Goal: Task Accomplishment & Management: Complete application form

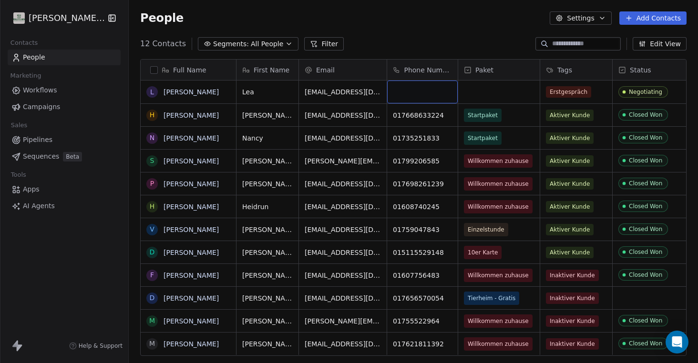
click at [640, 17] on button "Add Contacts" at bounding box center [652, 17] width 67 height 13
click at [651, 42] on span "Create new contact" at bounding box center [655, 39] width 65 height 10
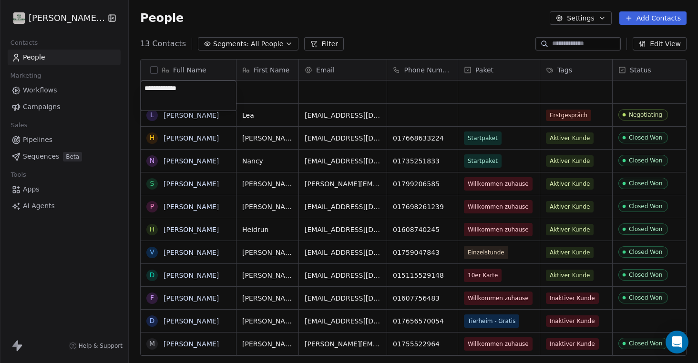
type textarea "**********"
click at [283, 92] on html "[PERSON_NAME] Way Contacts People Marketing Workflows Campaigns Sales Pipelines…" at bounding box center [349, 181] width 698 height 363
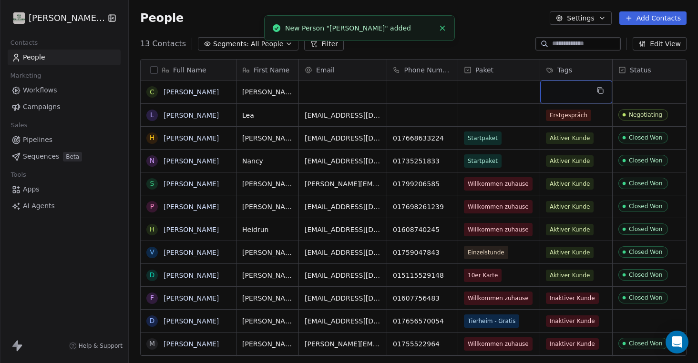
click at [576, 93] on div "grid" at bounding box center [576, 92] width 72 height 23
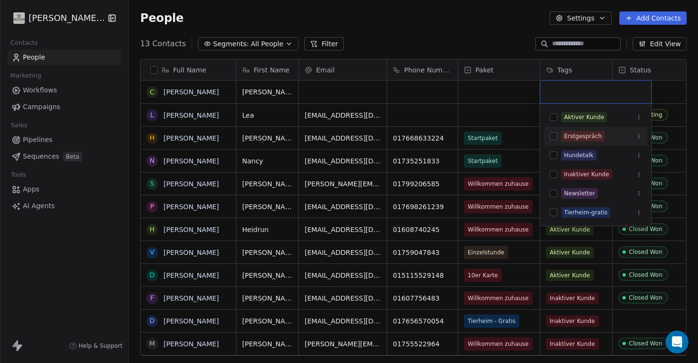
click at [554, 135] on button "Suggestions" at bounding box center [553, 136] width 8 height 8
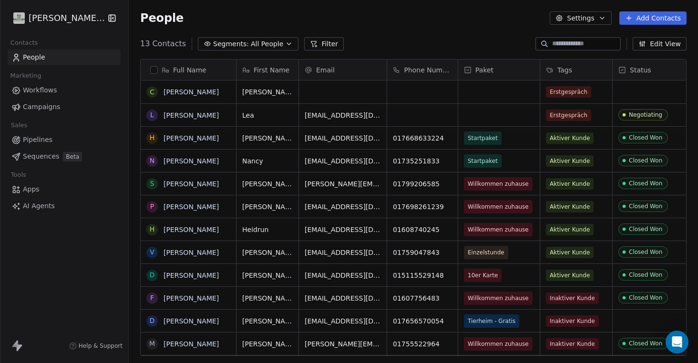
click at [666, 95] on html "[PERSON_NAME] Way Contacts People Marketing Workflows Campaigns Sales Pipelines…" at bounding box center [349, 181] width 698 height 363
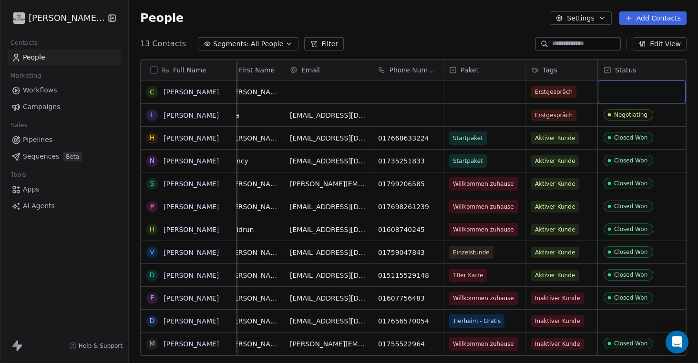
click at [637, 97] on div "grid" at bounding box center [642, 92] width 88 height 23
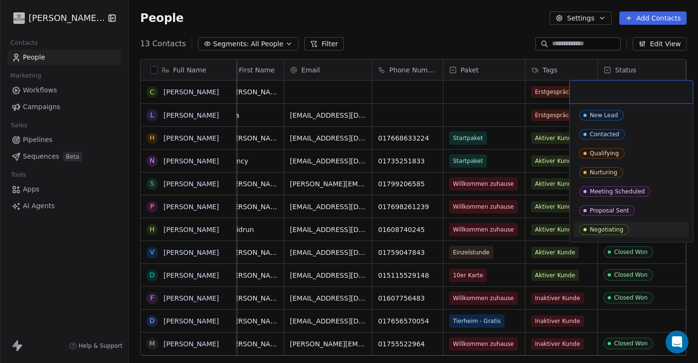
click at [602, 228] on div "Negotiating" at bounding box center [605, 229] width 33 height 7
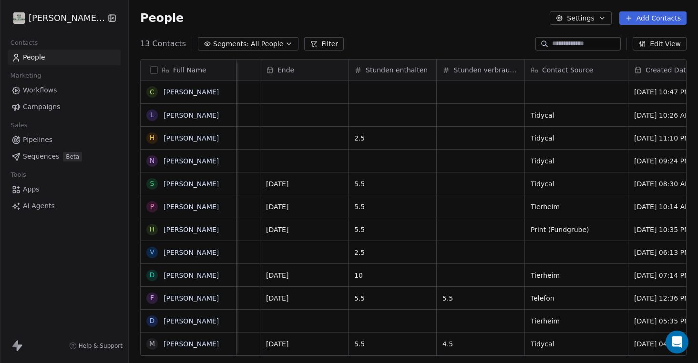
scroll to position [0, 534]
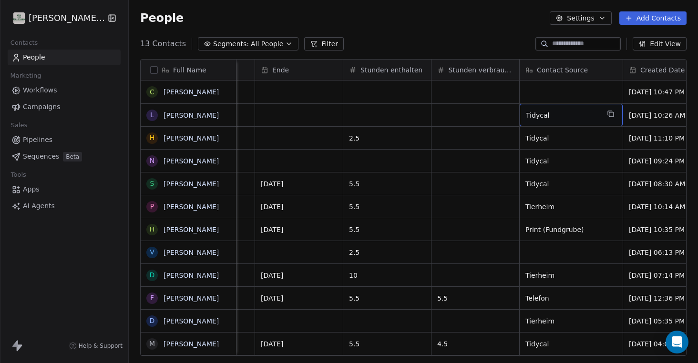
click at [539, 114] on span "Tidycal" at bounding box center [562, 116] width 73 height 10
type textarea "*"
type textarea "********"
click at [538, 95] on html "[PERSON_NAME] Way Contacts People Marketing Workflows Campaigns Sales Pipelines…" at bounding box center [349, 181] width 698 height 363
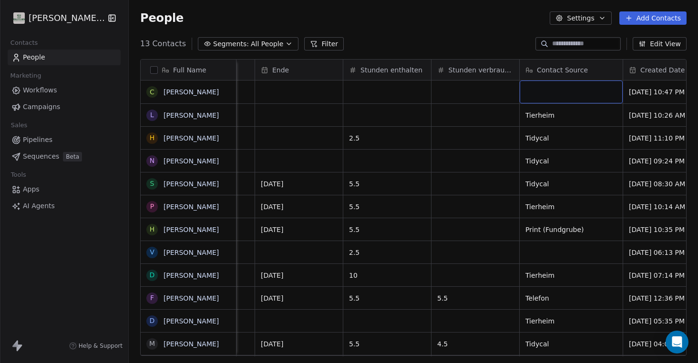
click at [537, 94] on div "grid" at bounding box center [570, 92] width 103 height 23
type textarea "********"
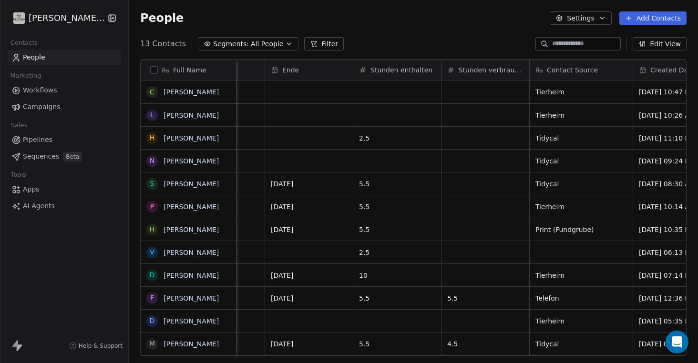
scroll to position [0, 570]
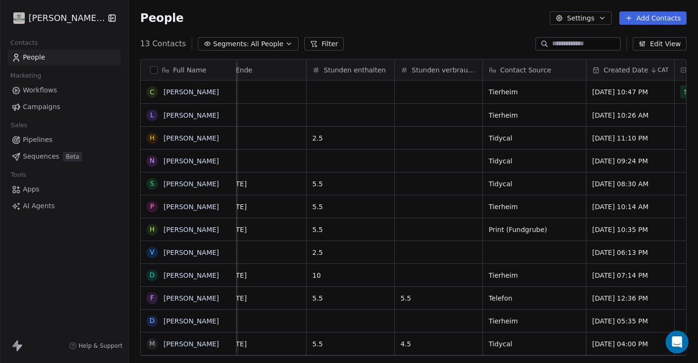
click at [654, 43] on button "Edit View" at bounding box center [659, 43] width 54 height 13
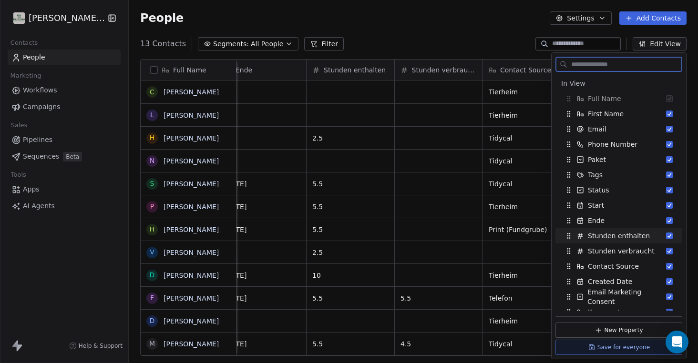
click at [668, 233] on button "Suggestions" at bounding box center [669, 236] width 7 height 7
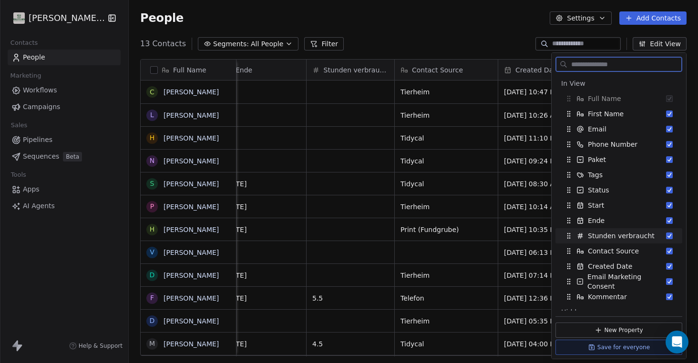
click at [668, 235] on button "Suggestions" at bounding box center [669, 236] width 7 height 7
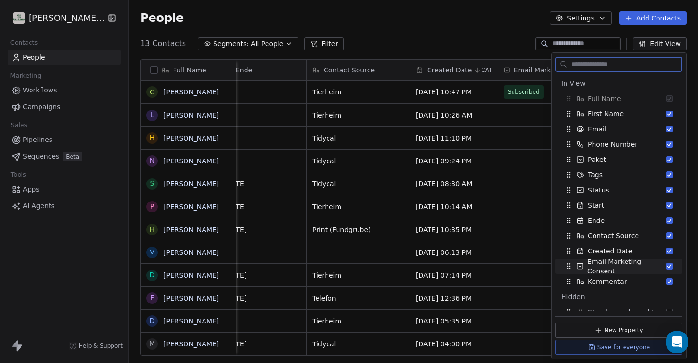
click at [668, 266] on button "Suggestions" at bounding box center [669, 266] width 7 height 7
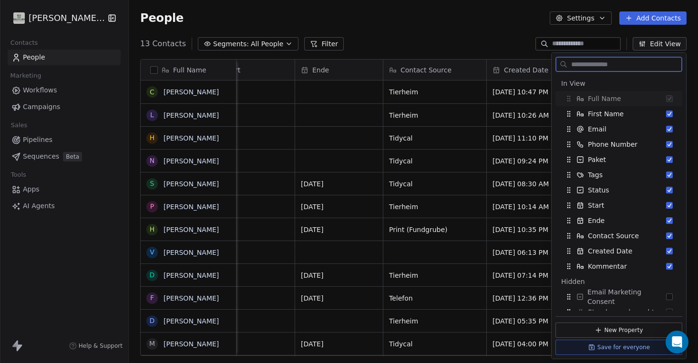
scroll to position [0, 494]
click at [631, 346] on button "Save for everyone" at bounding box center [618, 347] width 127 height 15
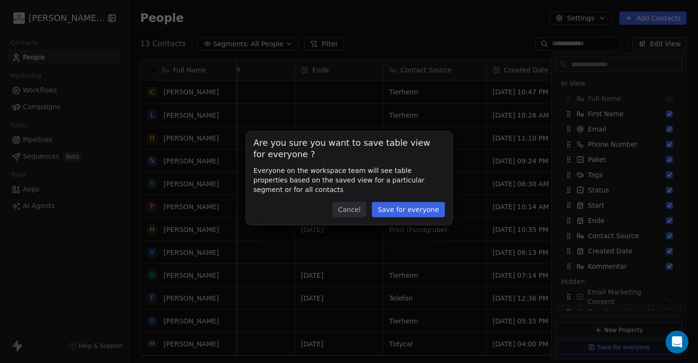
click at [417, 213] on button "Save for everyone" at bounding box center [408, 209] width 72 height 15
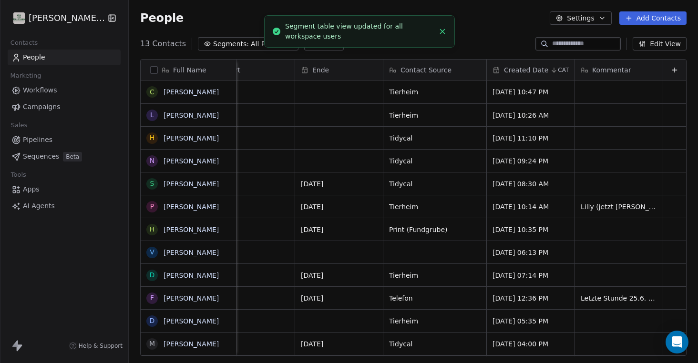
scroll to position [0, 488]
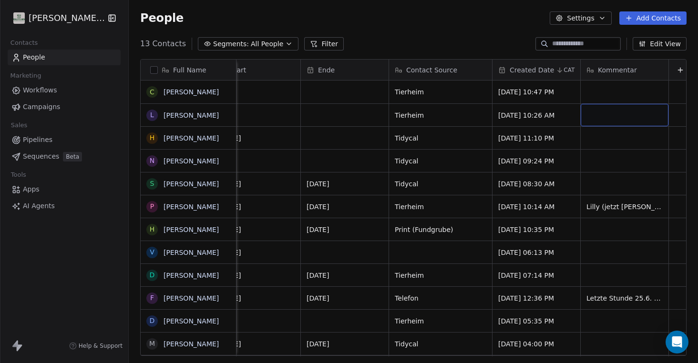
click at [594, 117] on div "grid" at bounding box center [624, 115] width 88 height 22
type textarea "****"
click at [609, 158] on html "[PERSON_NAME] Way Contacts People Marketing Workflows Campaigns Sales Pipelines…" at bounding box center [349, 181] width 698 height 363
click at [606, 96] on div "grid" at bounding box center [624, 92] width 88 height 23
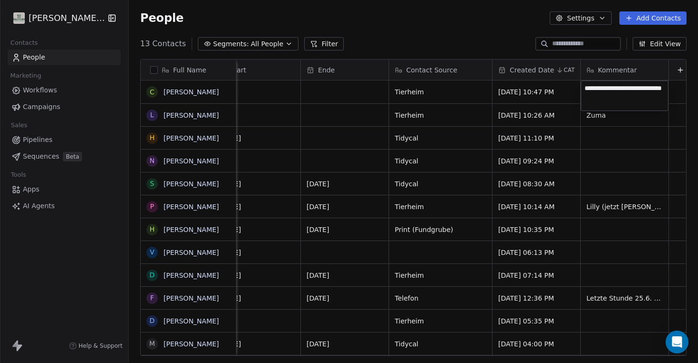
type textarea "**********"
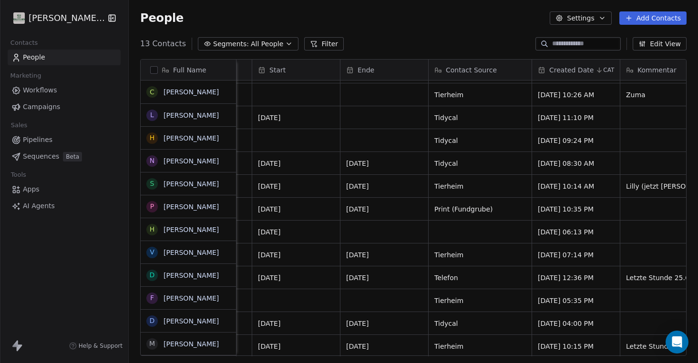
scroll to position [21, 0]
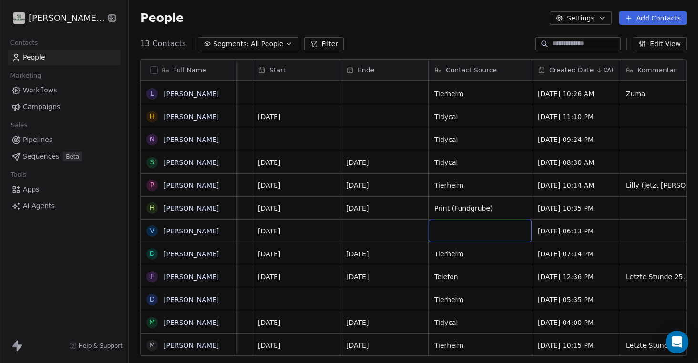
click at [475, 233] on div "grid" at bounding box center [479, 231] width 103 height 22
type textarea "*"
type textarea "*******"
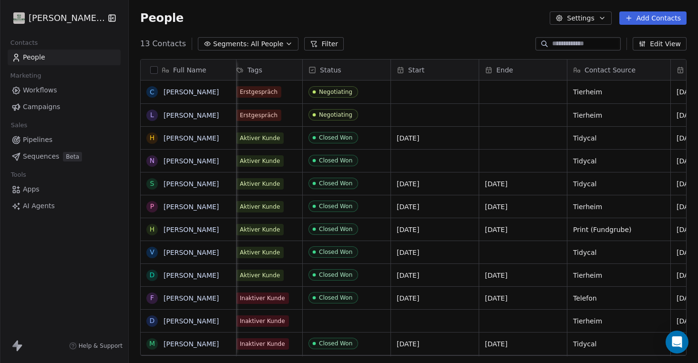
scroll to position [0, 300]
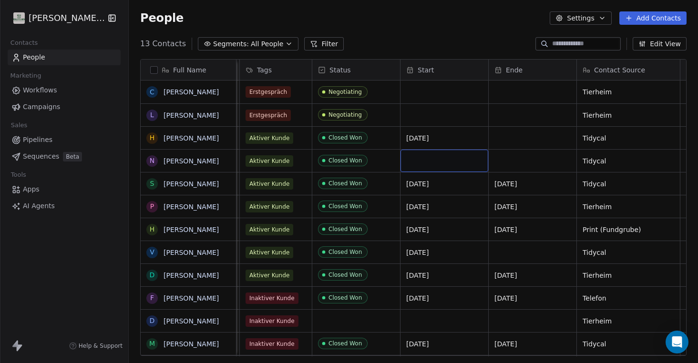
click at [425, 160] on div "grid" at bounding box center [444, 161] width 88 height 22
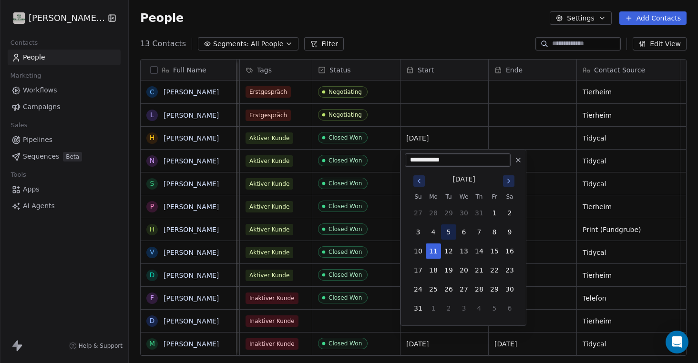
click at [450, 230] on button "5" at bounding box center [448, 231] width 15 height 15
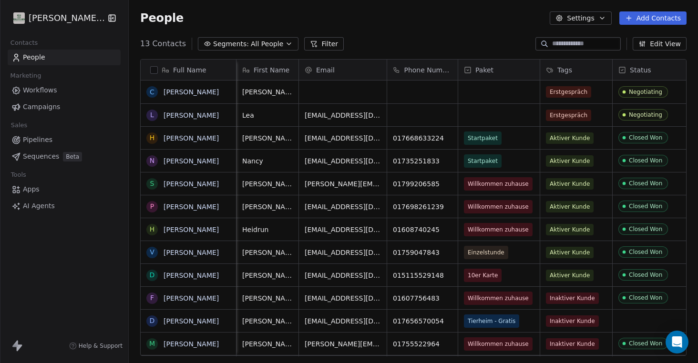
scroll to position [0, 0]
click at [568, 254] on span "Aktiver Kunde" at bounding box center [570, 252] width 48 height 11
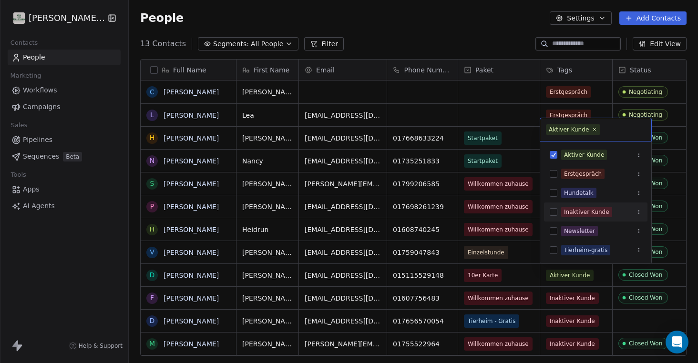
click at [552, 212] on button "Suggestions" at bounding box center [553, 212] width 8 height 8
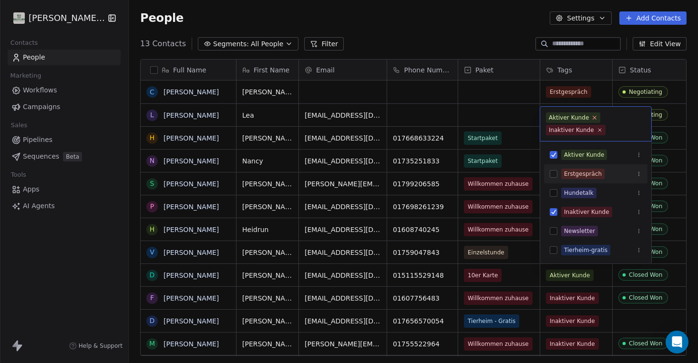
click at [594, 119] on icon at bounding box center [594, 117] width 6 height 6
click at [473, 30] on html "[PERSON_NAME] Way Contacts People Marketing Workflows Campaigns Sales Pipelines…" at bounding box center [349, 181] width 698 height 363
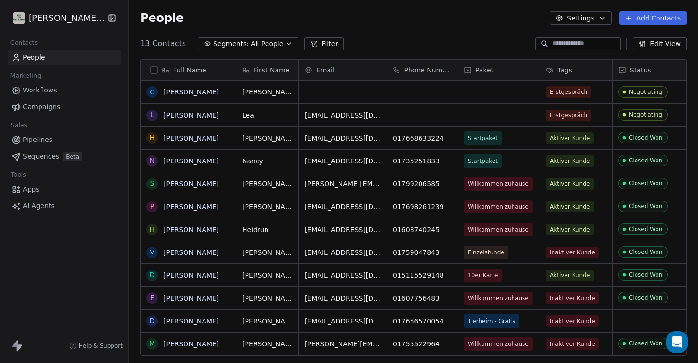
click at [650, 19] on button "Add Contacts" at bounding box center [652, 17] width 67 height 13
click at [655, 35] on span "Create new contact" at bounding box center [655, 39] width 65 height 10
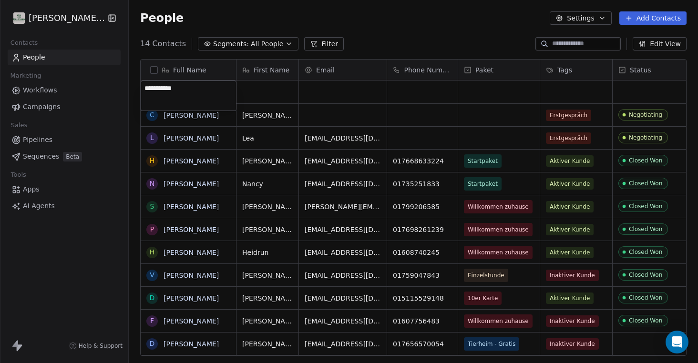
type textarea "**********"
click at [406, 92] on html "[PERSON_NAME] Way Contacts People Marketing Workflows Campaigns Sales Pipelines…" at bounding box center [349, 181] width 698 height 363
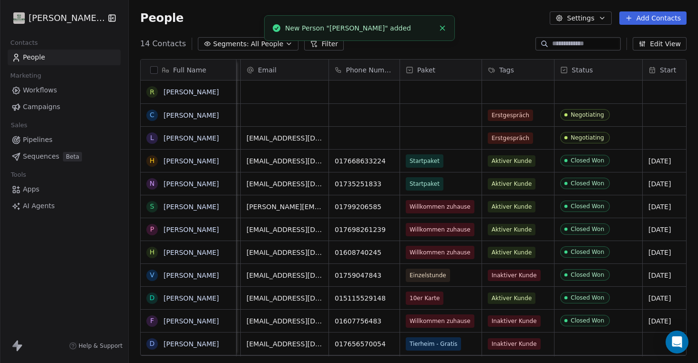
scroll to position [0, 59]
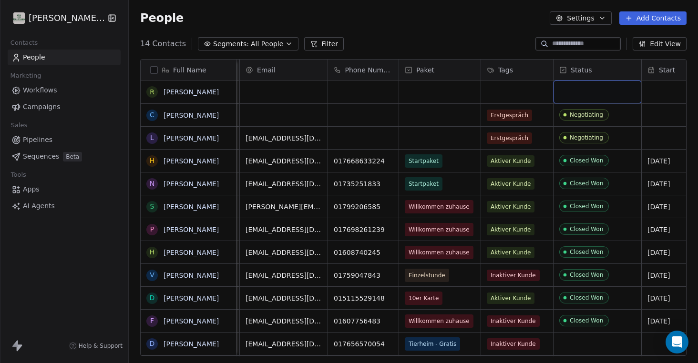
click at [576, 93] on div "grid" at bounding box center [597, 92] width 88 height 23
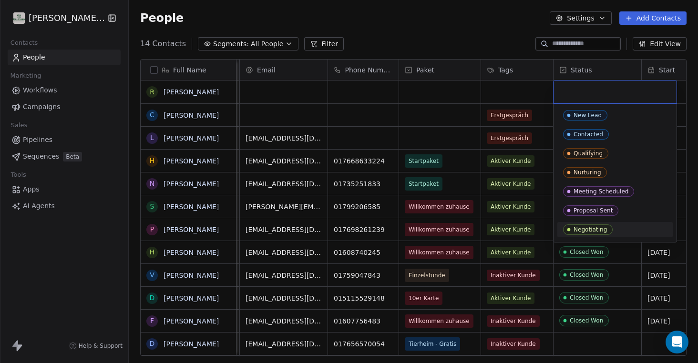
click at [581, 228] on div "Negotiating" at bounding box center [589, 229] width 33 height 7
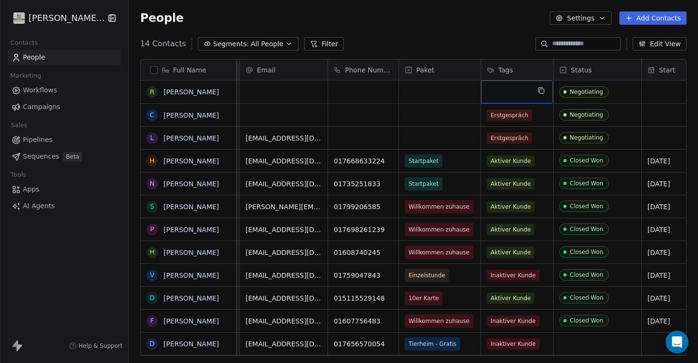
click at [505, 95] on div "grid" at bounding box center [517, 92] width 72 height 23
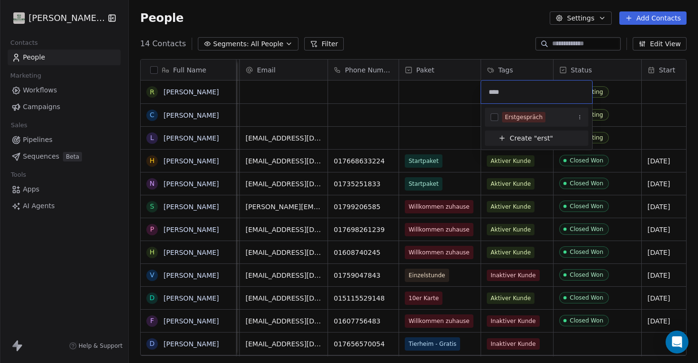
type input "****"
click at [497, 117] on button "Suggestions" at bounding box center [494, 117] width 8 height 8
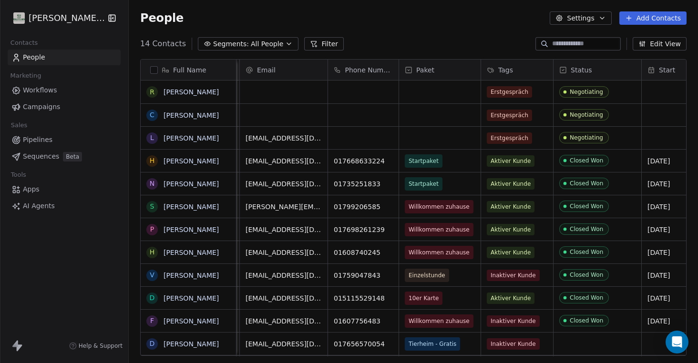
click at [475, 43] on html "[PERSON_NAME] Way Contacts People Marketing Workflows Campaigns Sales Pipelines…" at bounding box center [349, 181] width 698 height 363
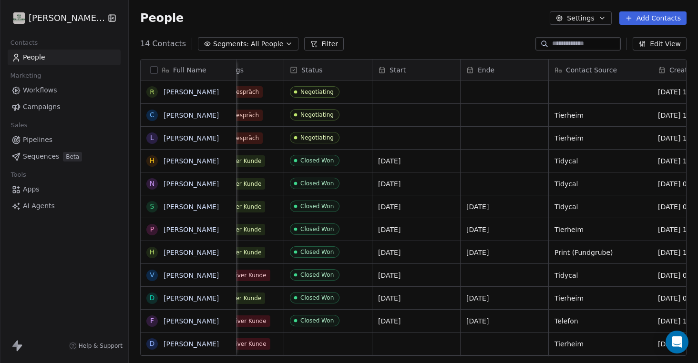
scroll to position [0, 332]
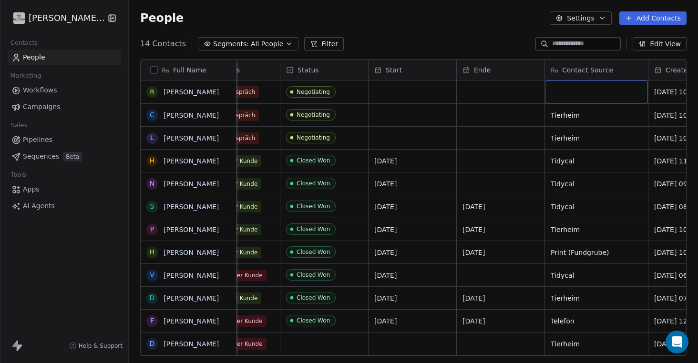
click at [586, 95] on div "grid" at bounding box center [596, 92] width 103 height 23
type textarea "********"
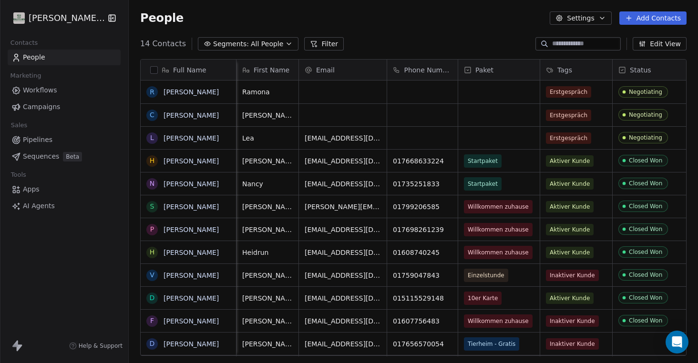
scroll to position [0, 0]
